Goal: Task Accomplishment & Management: Use online tool/utility

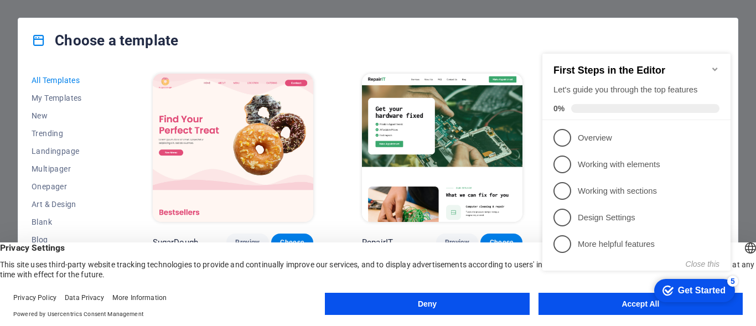
click at [619, 304] on div "checkmark Get Started 5 First Steps in the Editor Let's guide you through the t…" at bounding box center [639, 172] width 202 height 269
click at [714, 65] on icon "Minimize checklist" at bounding box center [715, 69] width 9 height 9
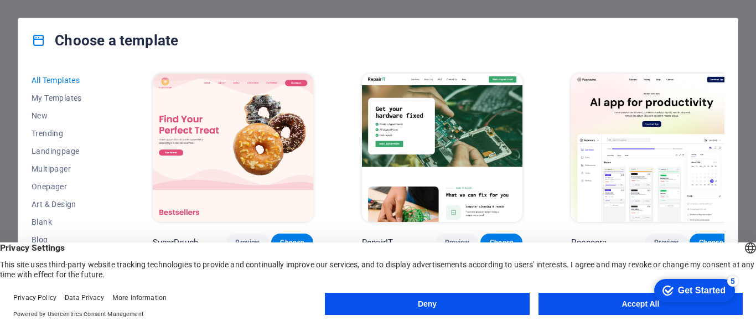
click at [634, 307] on button "Accept All" at bounding box center [641, 304] width 204 height 22
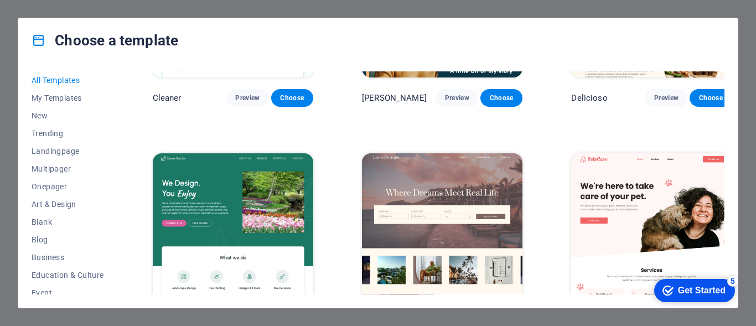
scroll to position [1941, 0]
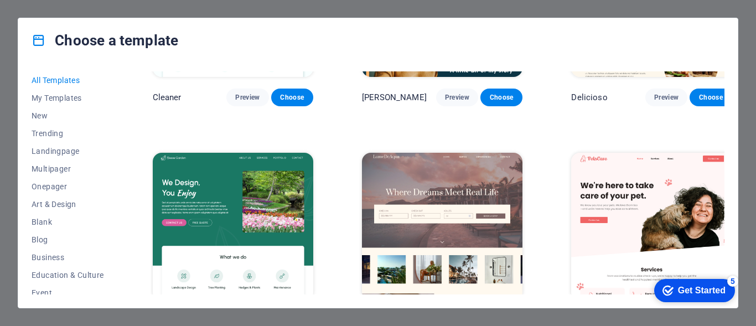
click at [286, 317] on span "Choose" at bounding box center [292, 321] width 24 height 9
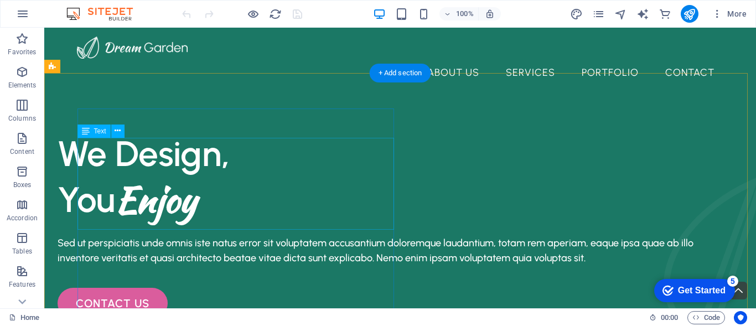
click at [182, 176] on div "We Design, You Enjoy" at bounding box center [377, 177] width 638 height 92
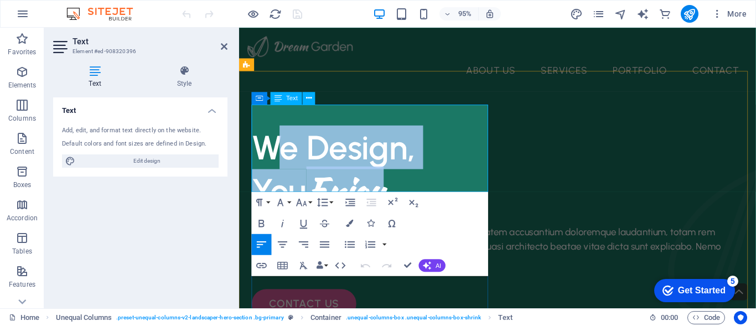
drag, startPoint x: 410, startPoint y: 182, endPoint x: 283, endPoint y: 141, distance: 133.1
click at [283, 141] on div "We Design, You Enjoy" at bounding box center [512, 177] width 518 height 92
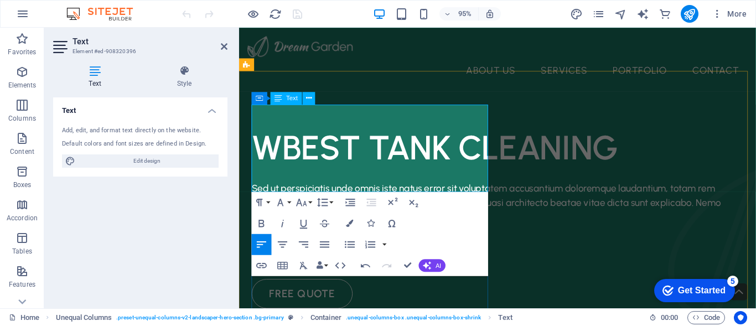
click at [283, 140] on span "WBEST TANK CLEANING" at bounding box center [446, 153] width 386 height 43
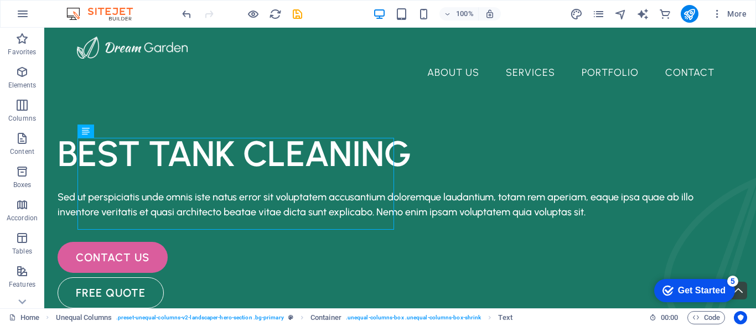
click at [681, 8] on div "More" at bounding box center [660, 14] width 181 height 18
click at [687, 12] on icon "publish" at bounding box center [689, 14] width 13 height 13
